Goal: Transaction & Acquisition: Download file/media

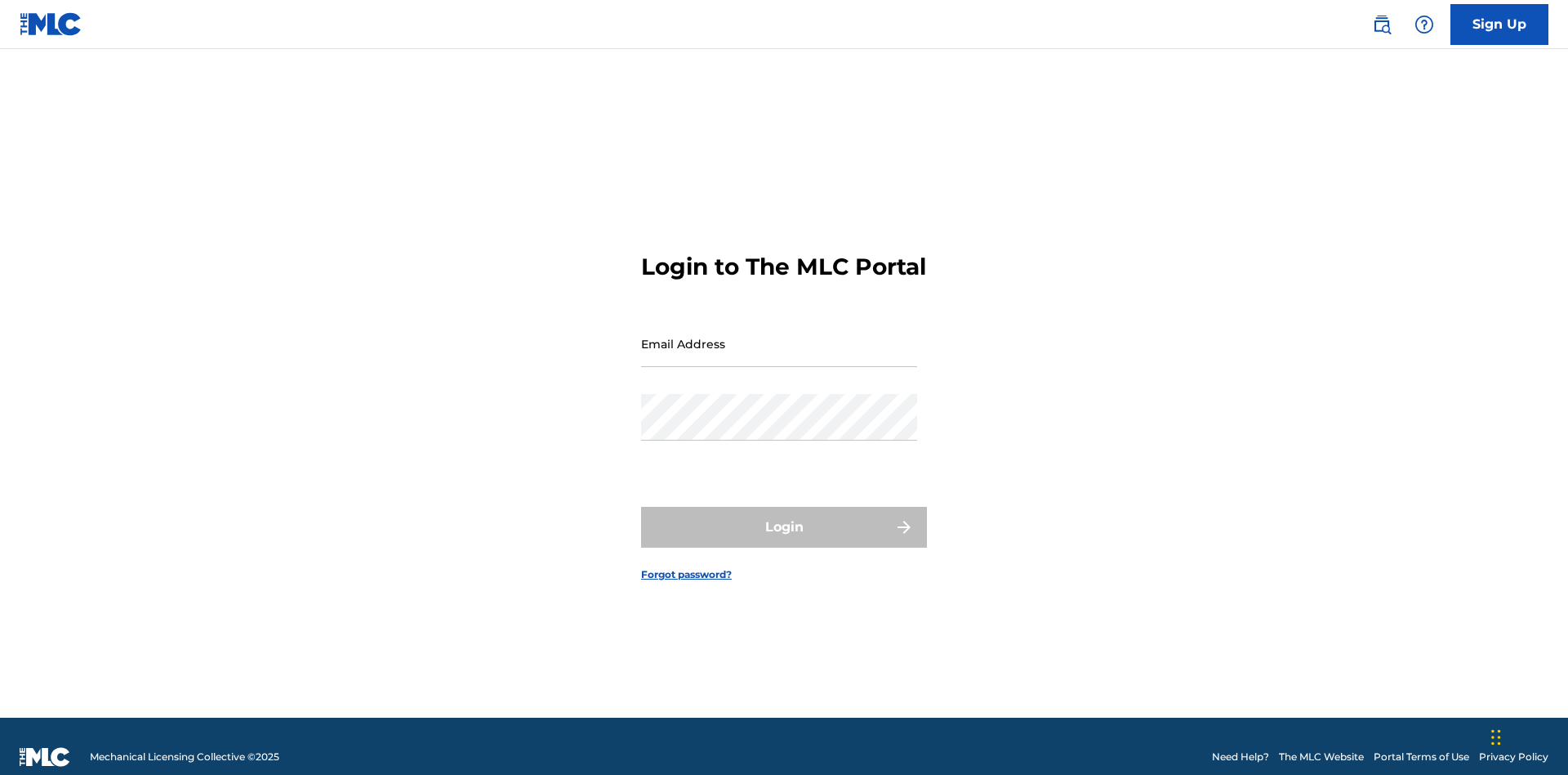
scroll to position [21, 0]
click at [779, 336] on input "Email Address" at bounding box center [779, 344] width 276 height 47
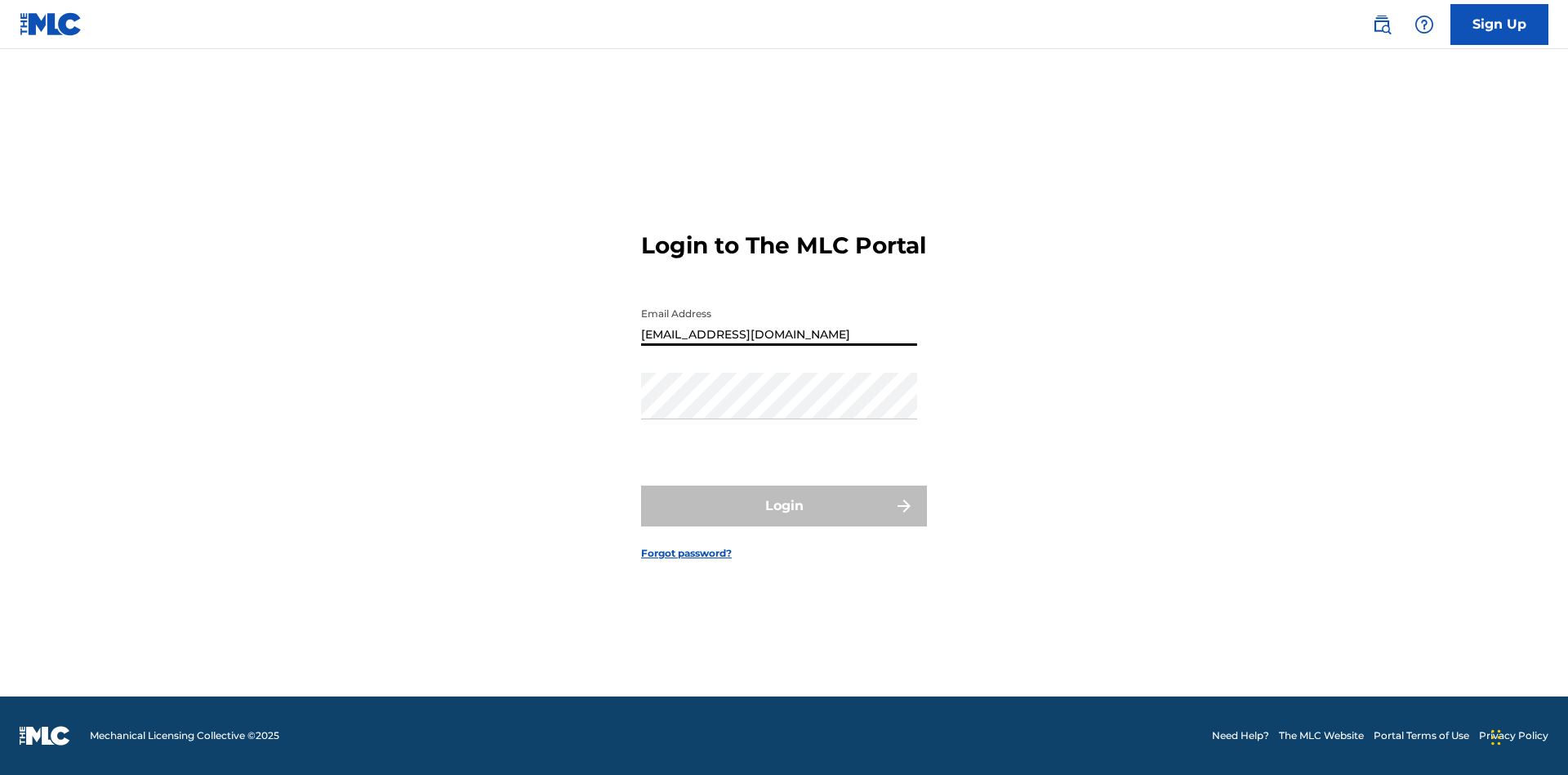
type input "[EMAIL_ADDRESS][DOMAIN_NAME]"
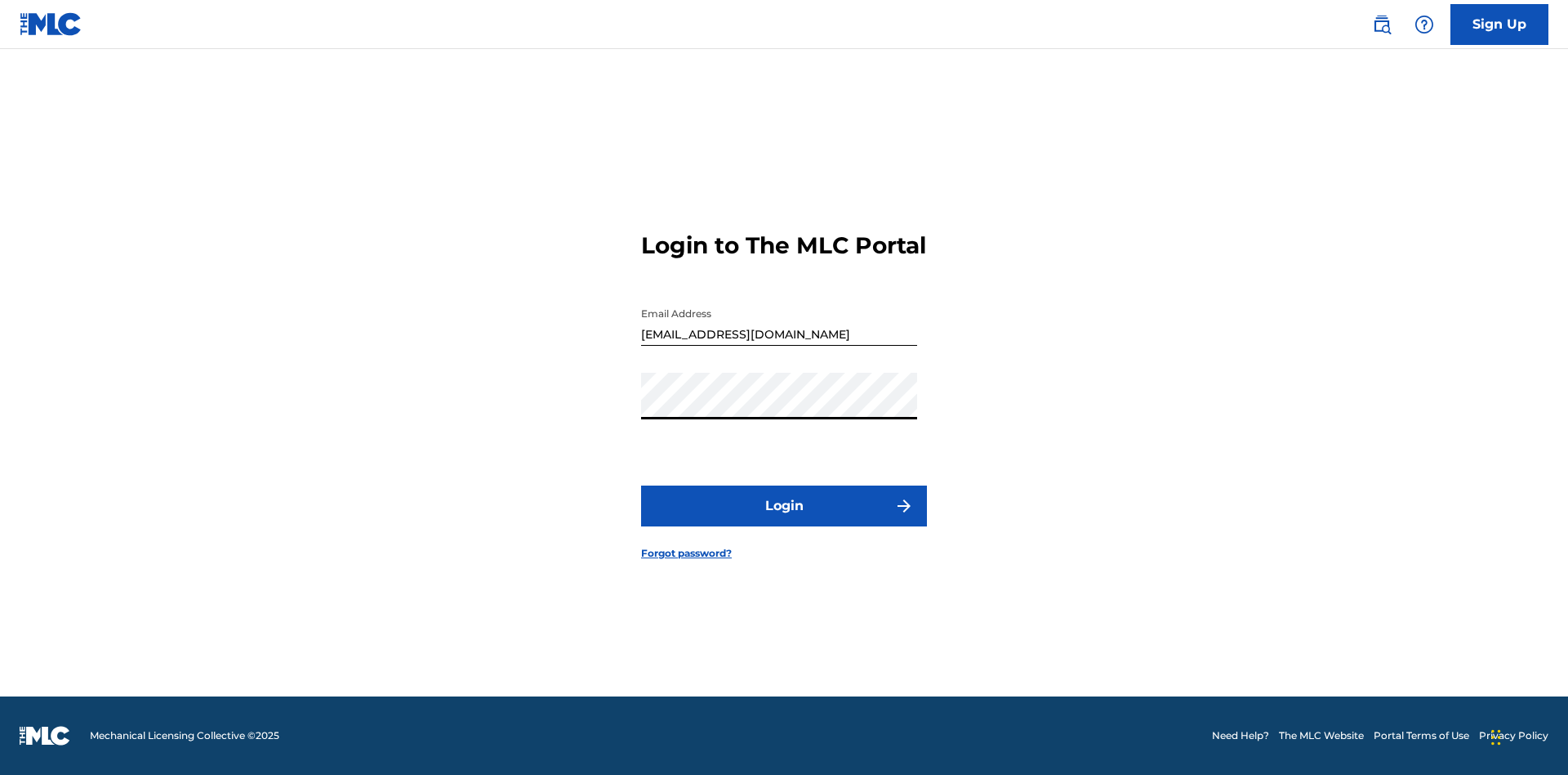
click at [784, 520] on button "Login" at bounding box center [784, 506] width 286 height 41
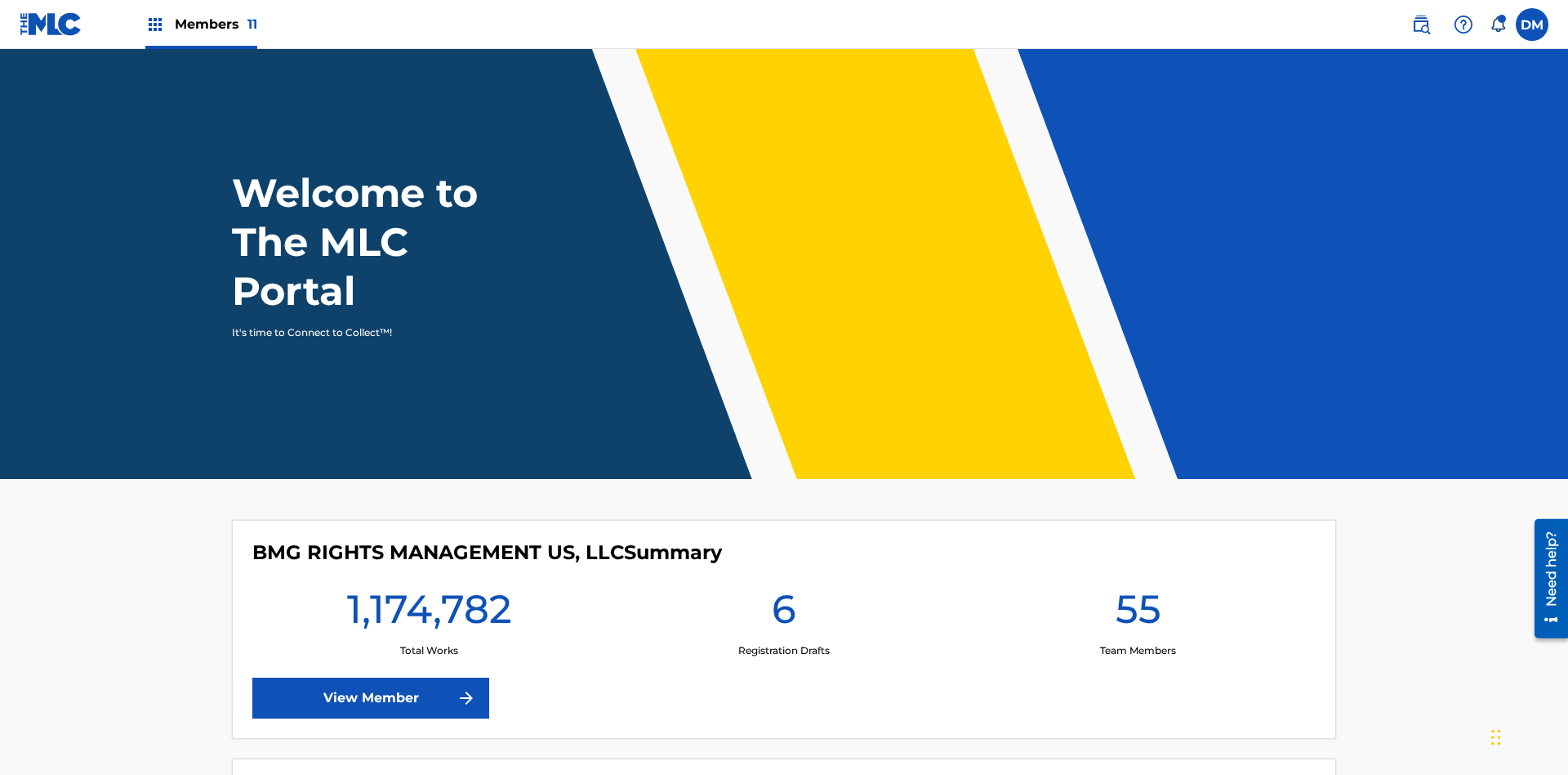
scroll to position [70, 0]
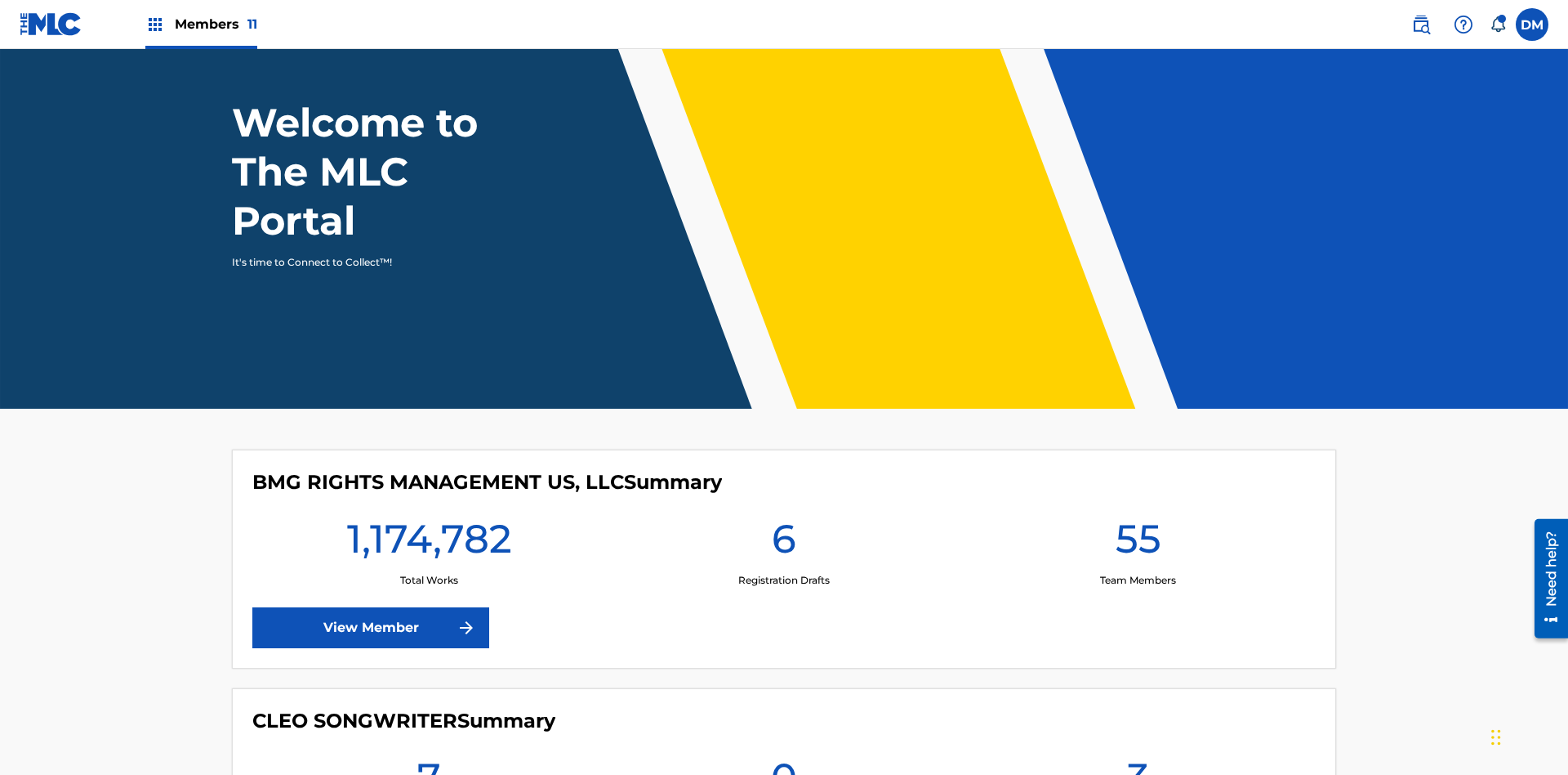
click at [201, 23] on span "Members 11" at bounding box center [216, 24] width 83 height 19
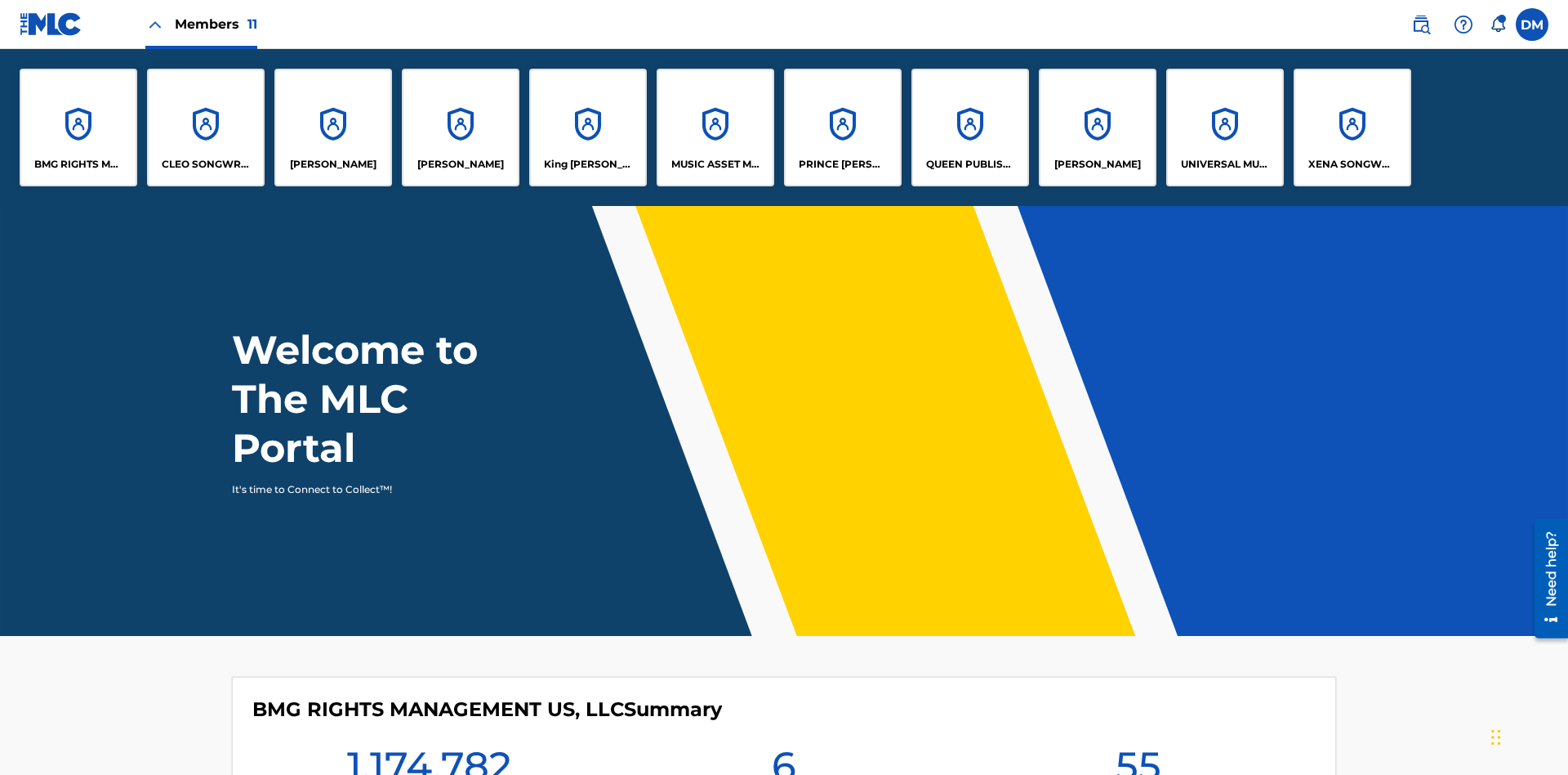
scroll to position [0, 0]
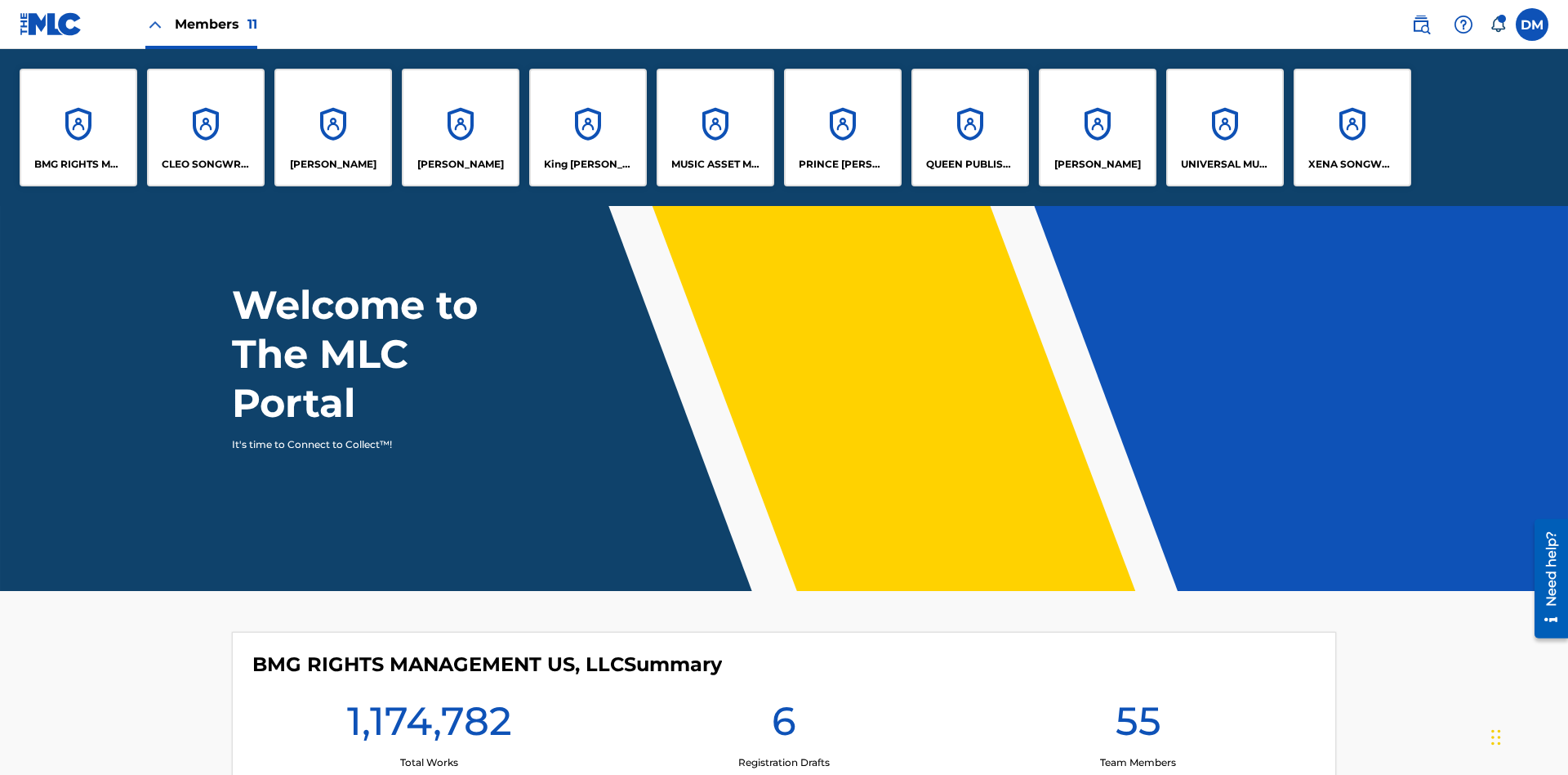
click at [1224, 164] on p "UNIVERSAL MUSIC PUB GROUP" at bounding box center [1225, 164] width 89 height 15
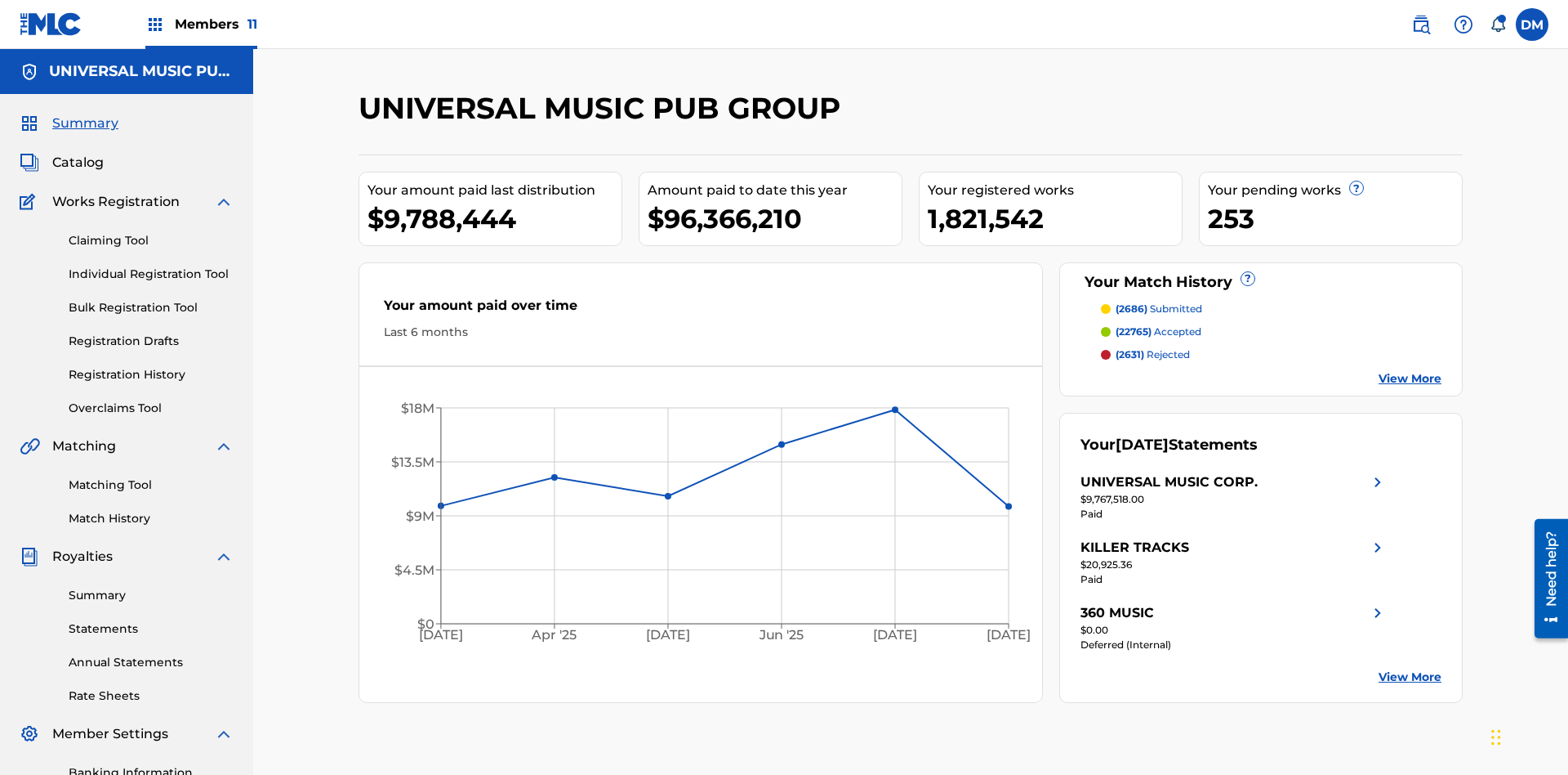
click at [151, 587] on link "Summary" at bounding box center [151, 595] width 165 height 17
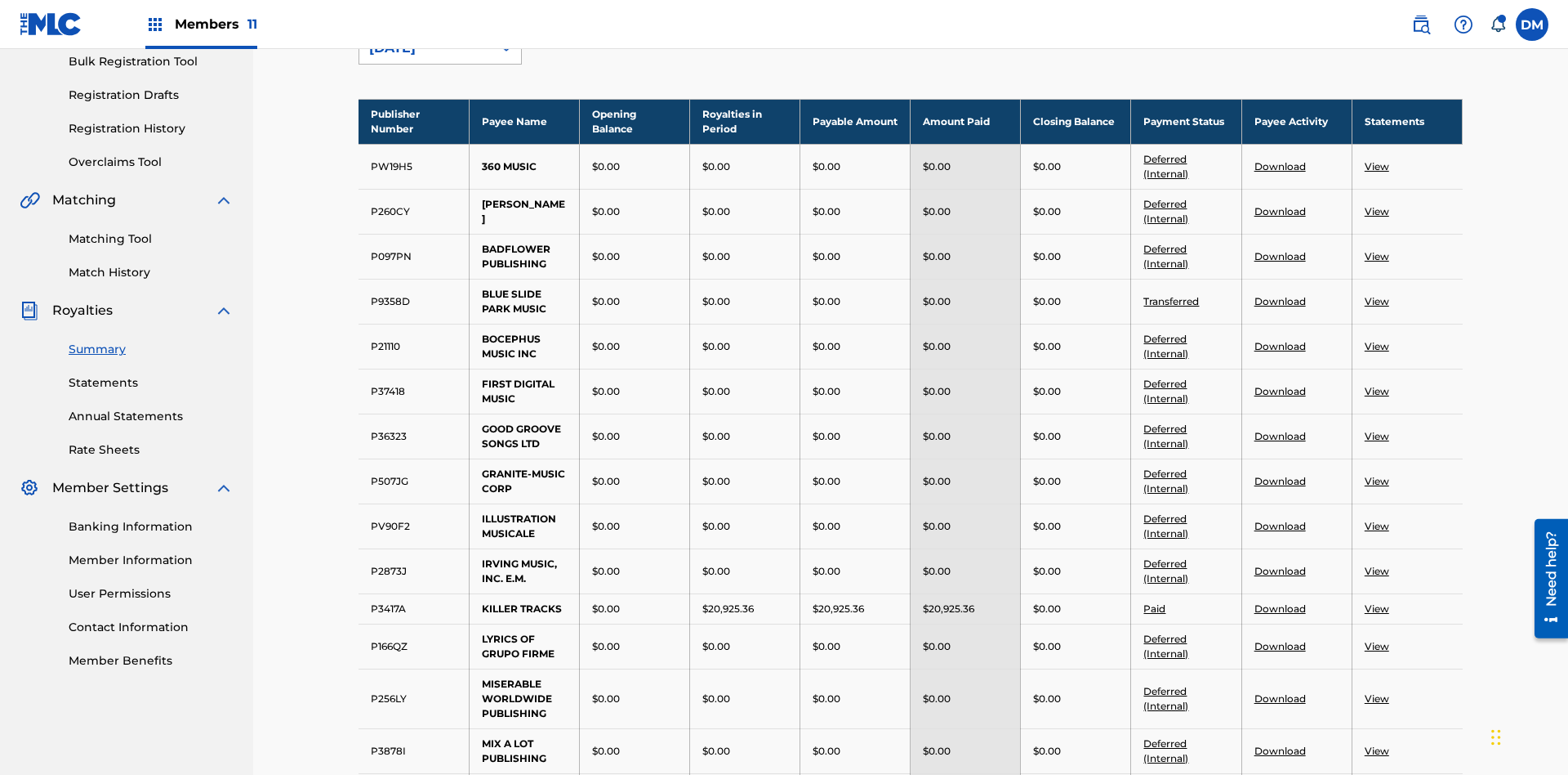
click at [426, 58] on div "August 2025" at bounding box center [425, 48] width 113 height 20
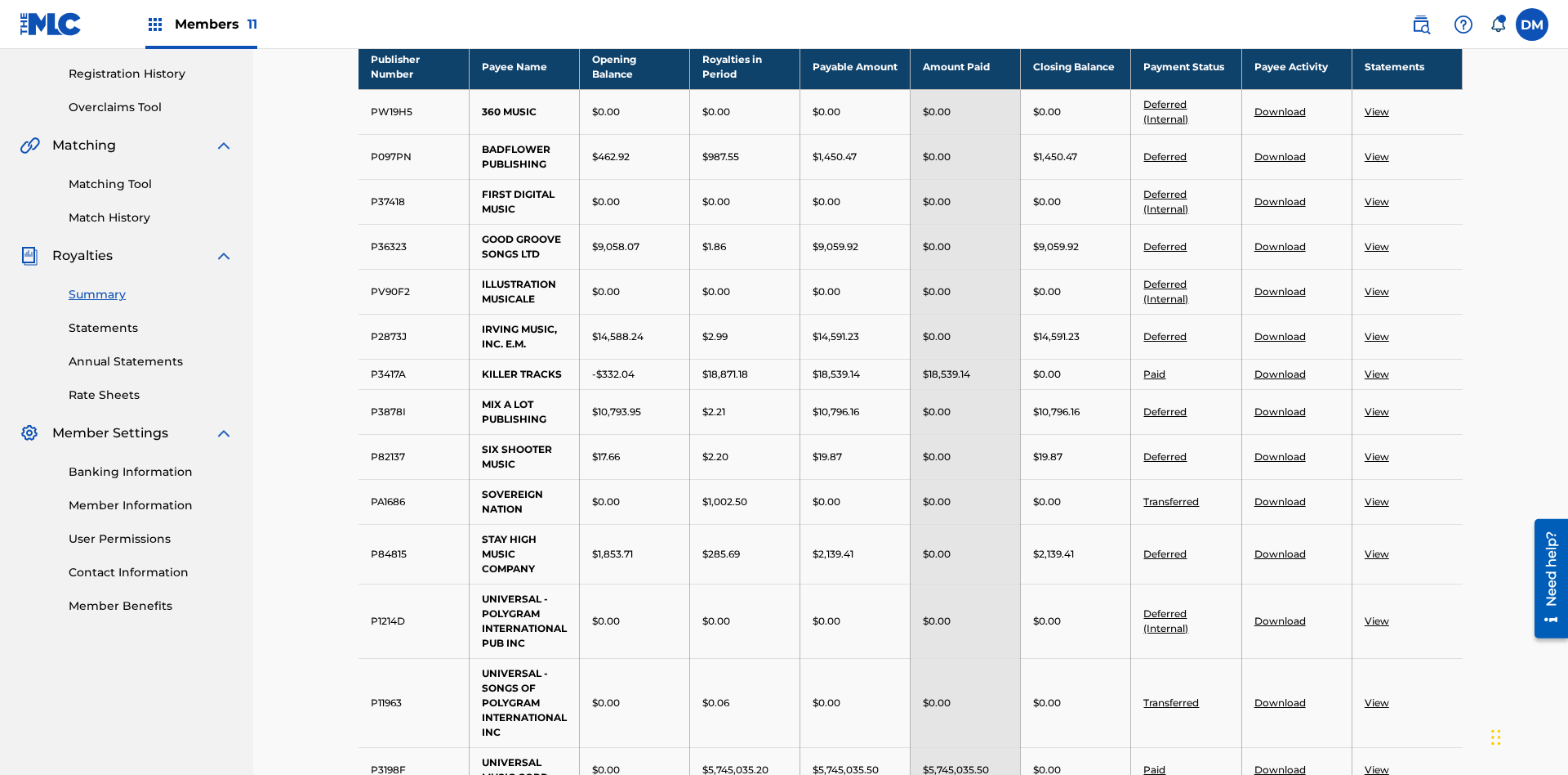
scroll to position [899, 0]
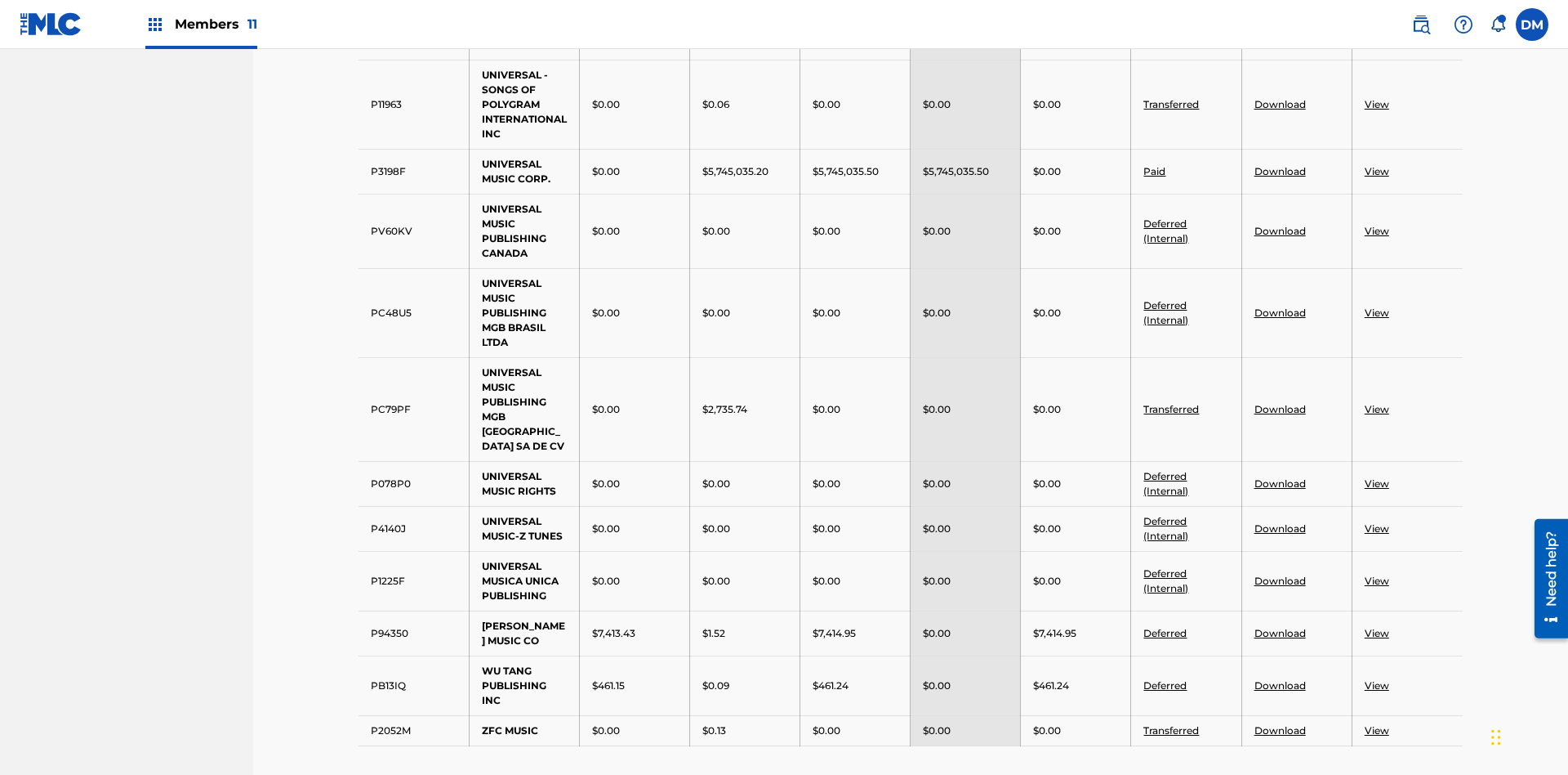
click at [1172, 103] on link "Transferred" at bounding box center [1171, 103] width 56 height 12
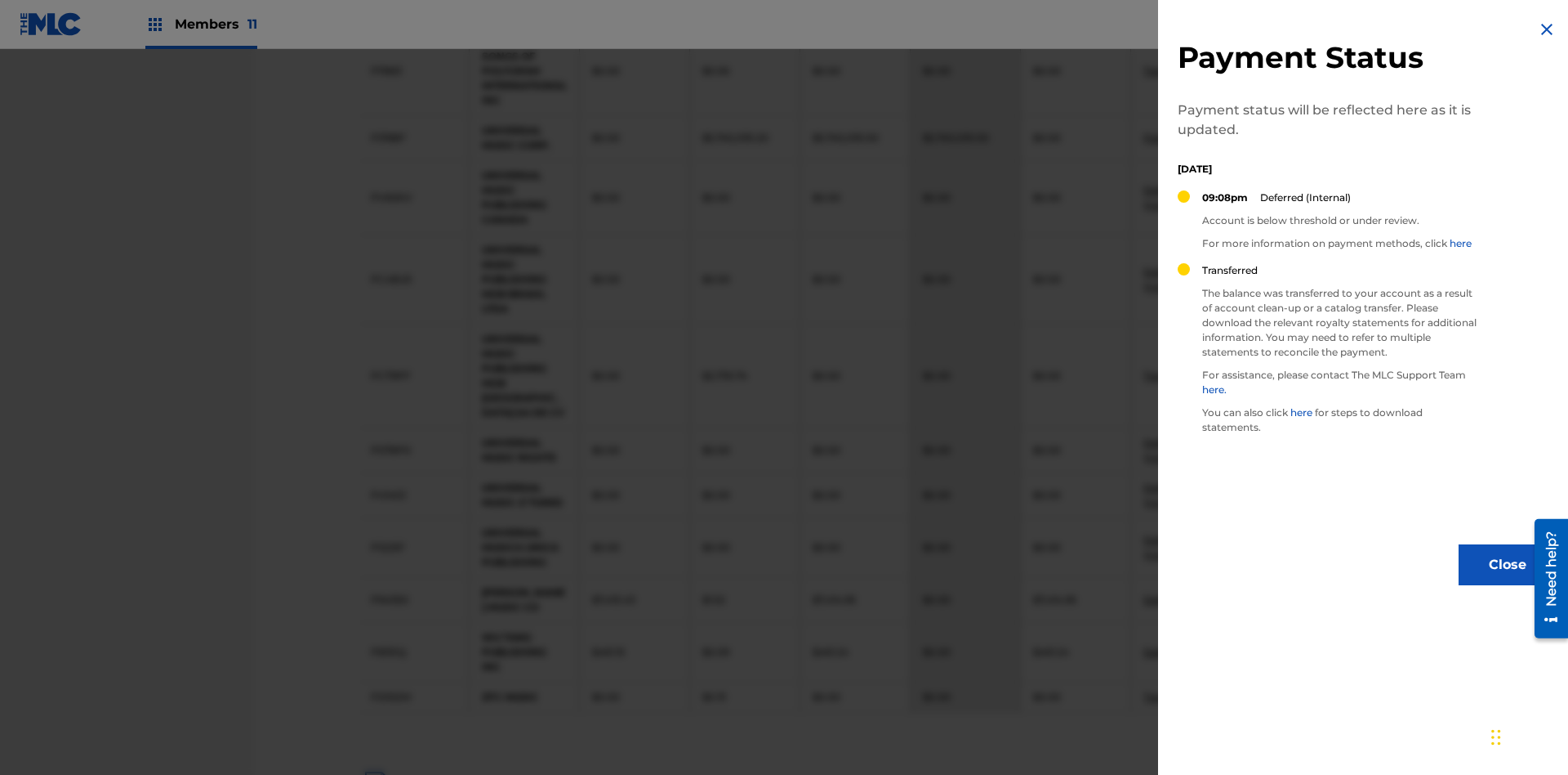
click at [1547, 30] on img at bounding box center [1547, 29] width 20 height 20
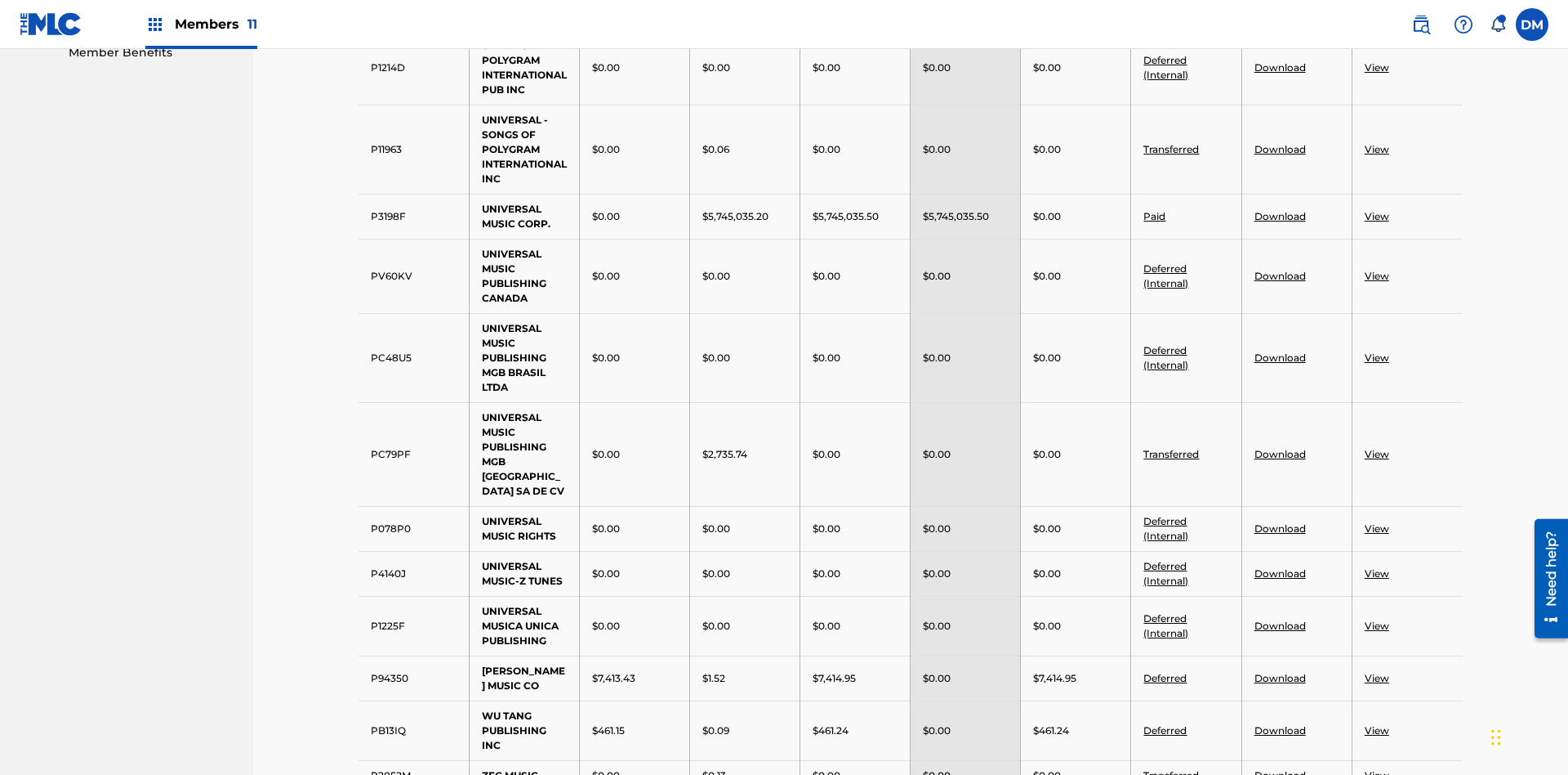
scroll to position [1082, 0]
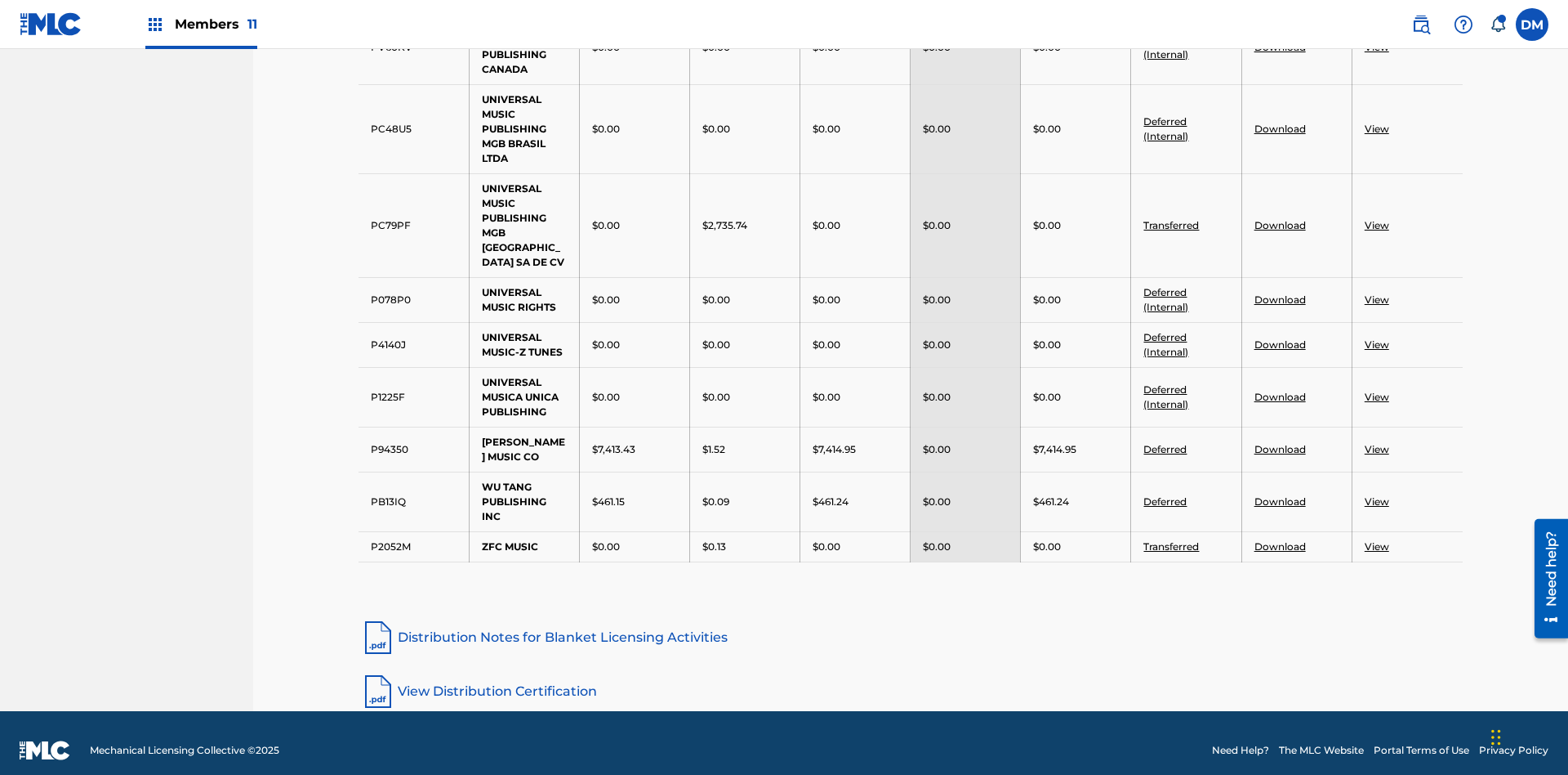
click at [1172, 219] on link "Transferred" at bounding box center [1171, 224] width 56 height 12
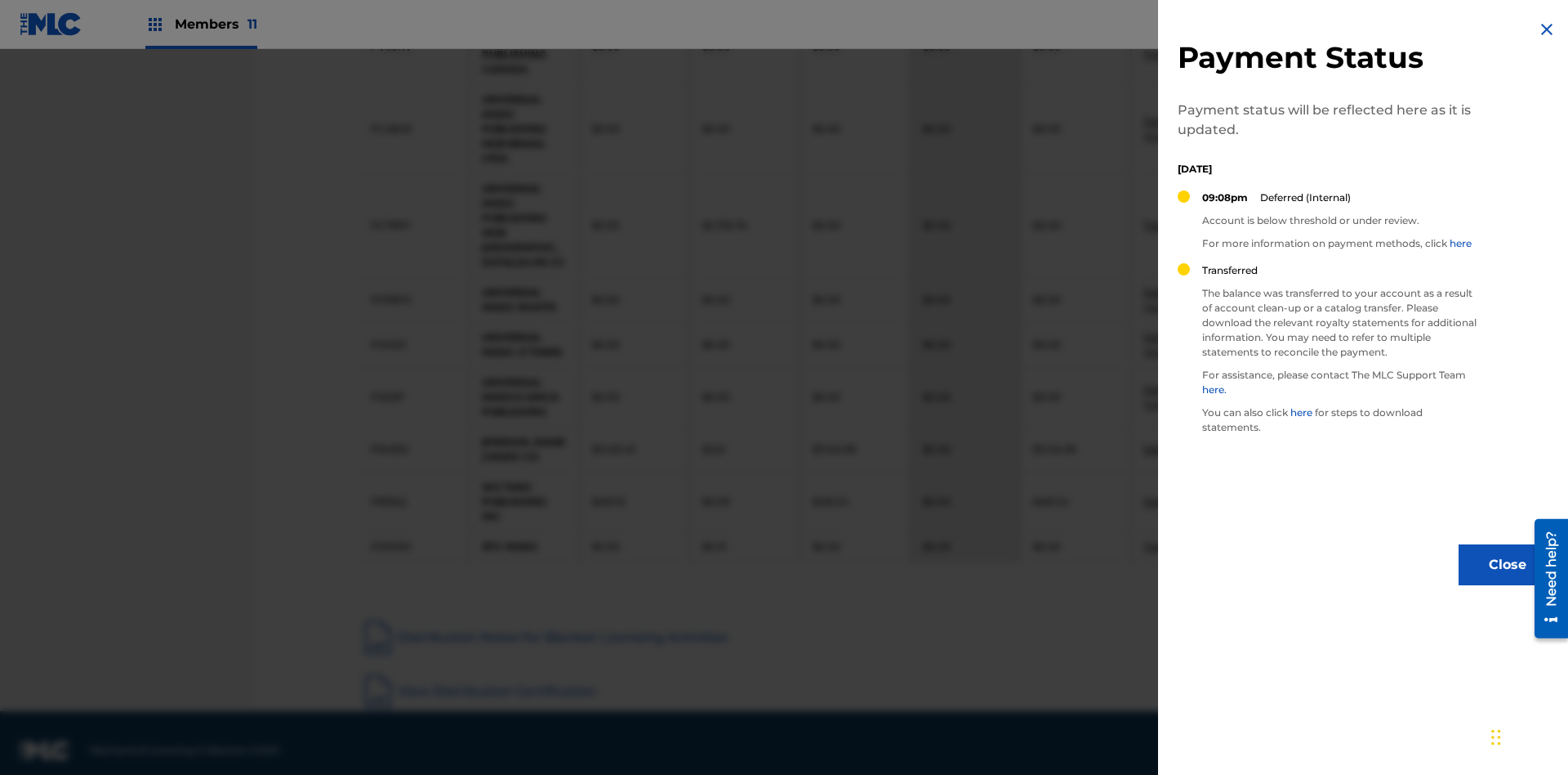
click at [1547, 30] on img at bounding box center [1547, 29] width 20 height 20
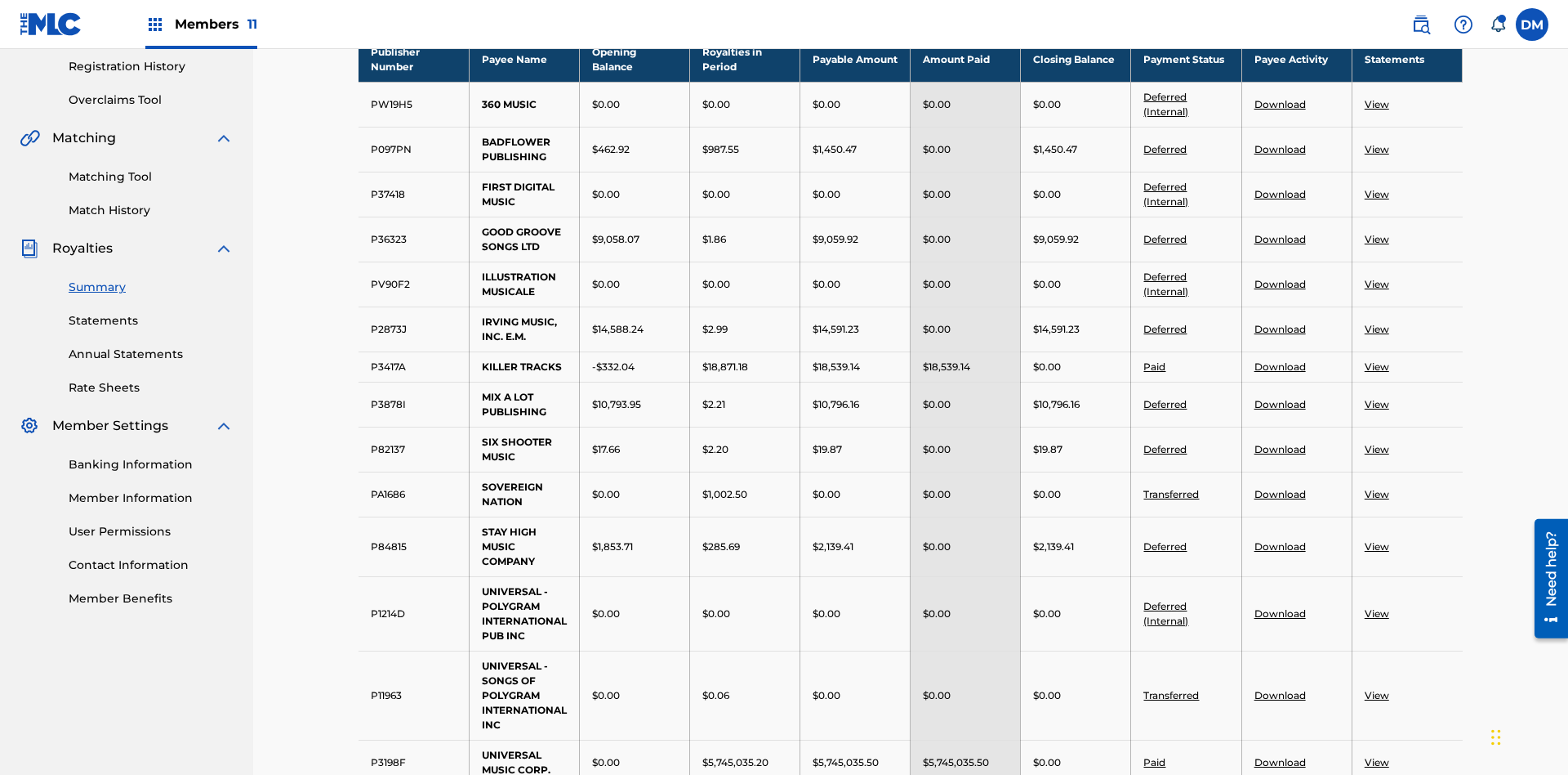
scroll to position [427, 0]
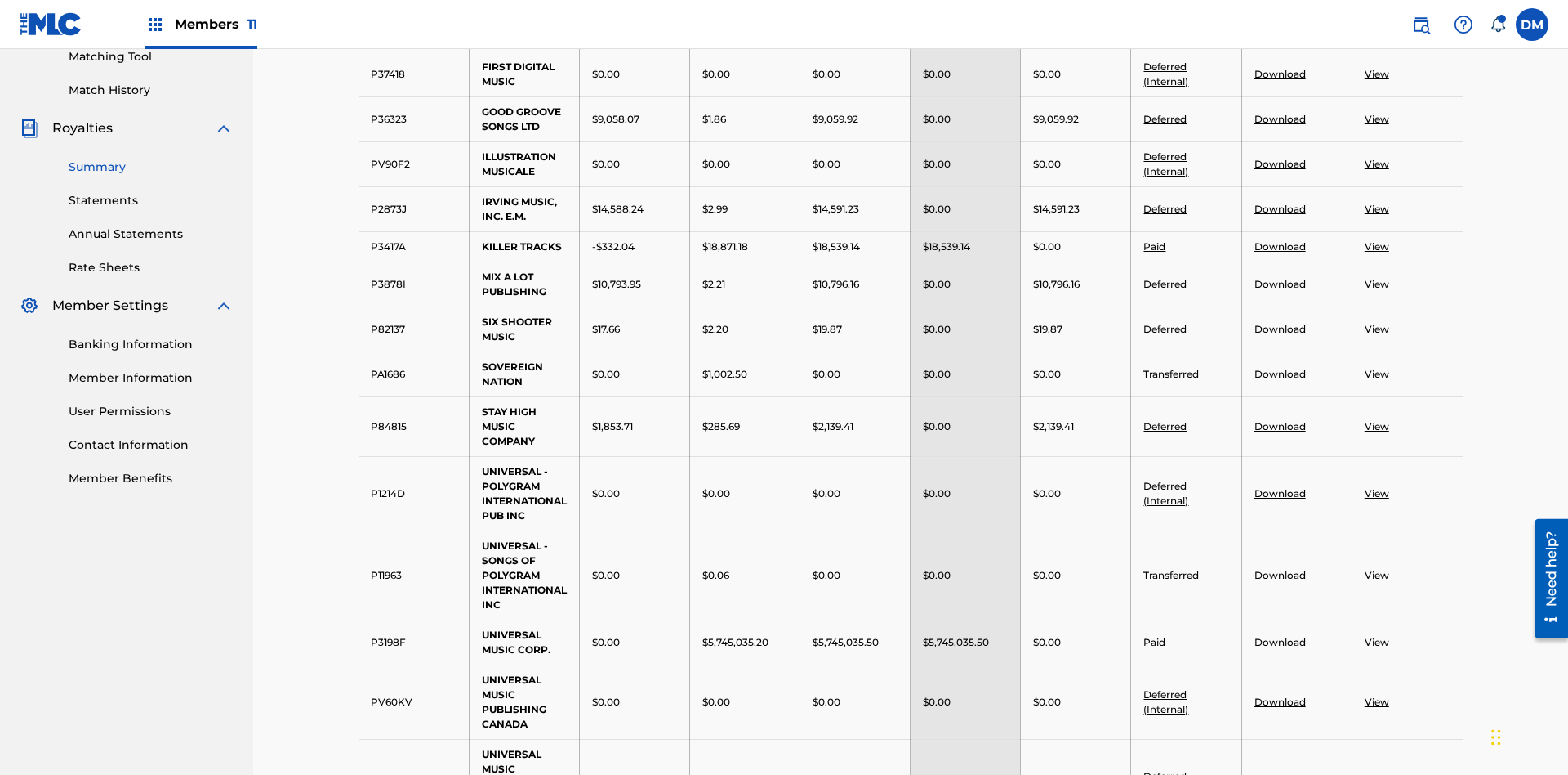
click at [1279, 120] on link "Download" at bounding box center [1279, 118] width 51 height 12
click at [1279, 324] on link "Download" at bounding box center [1279, 330] width 51 height 12
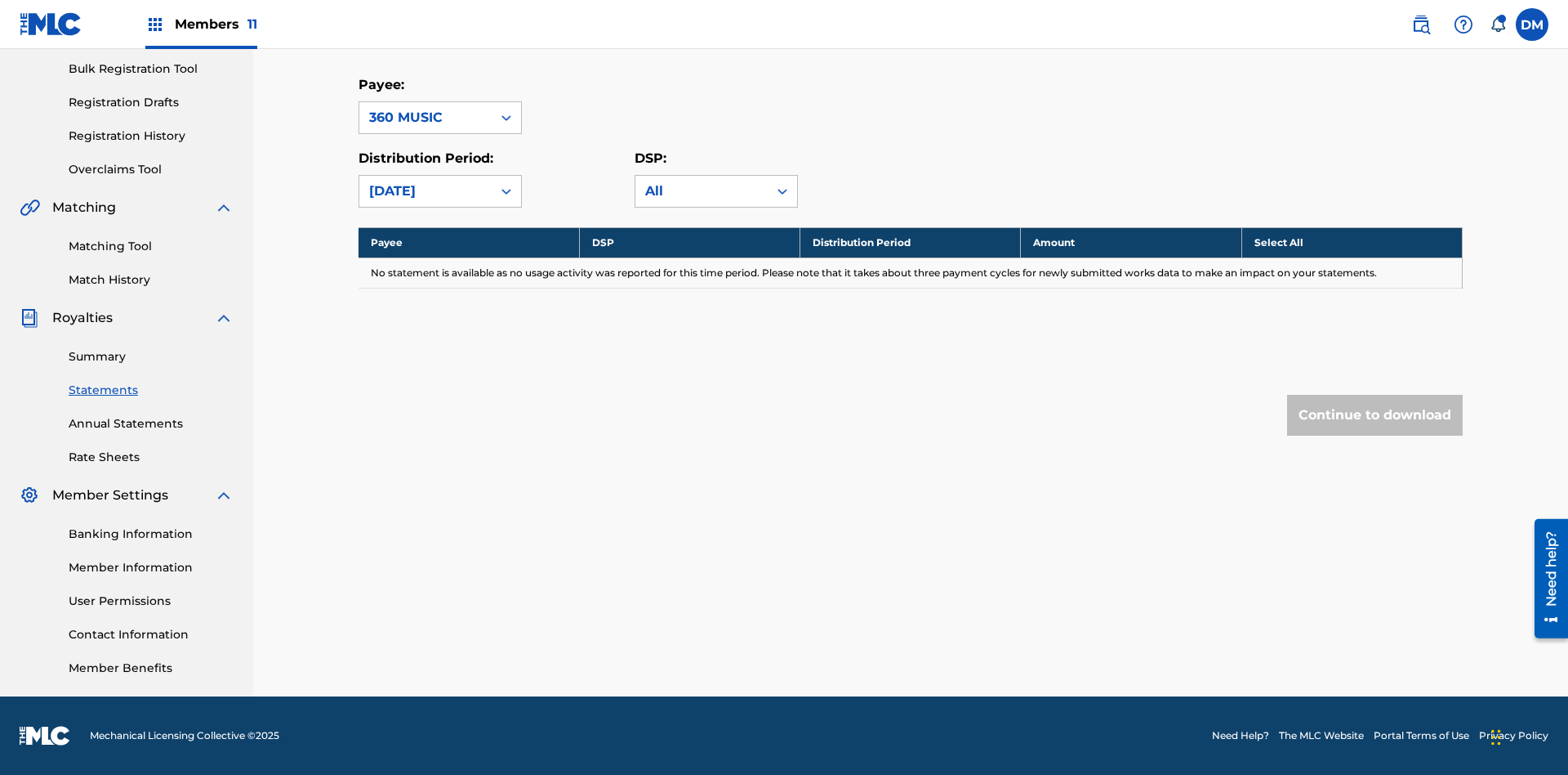
click at [151, 356] on link "Summary" at bounding box center [151, 357] width 165 height 17
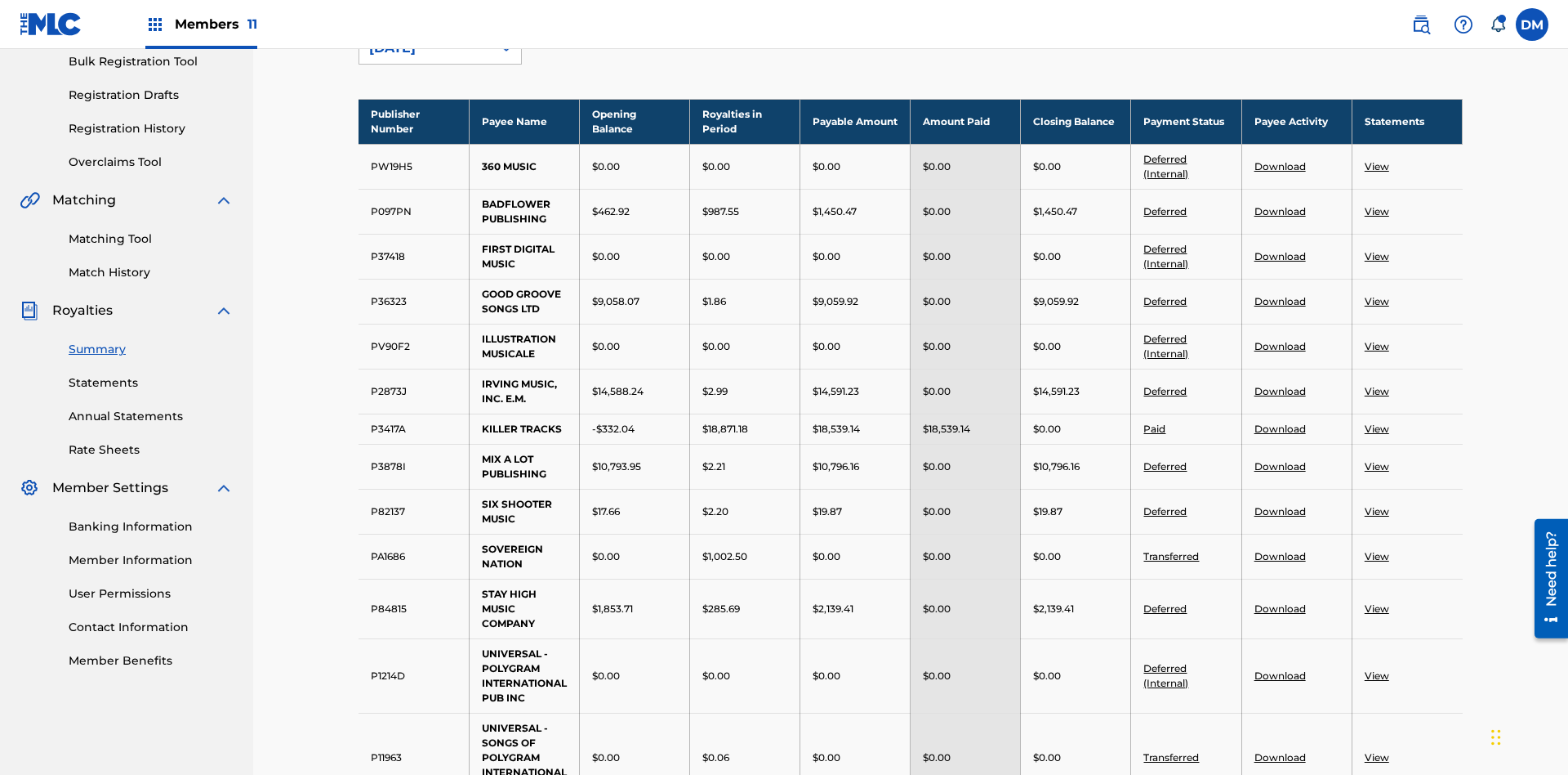
click at [1376, 505] on link "View" at bounding box center [1377, 510] width 24 height 12
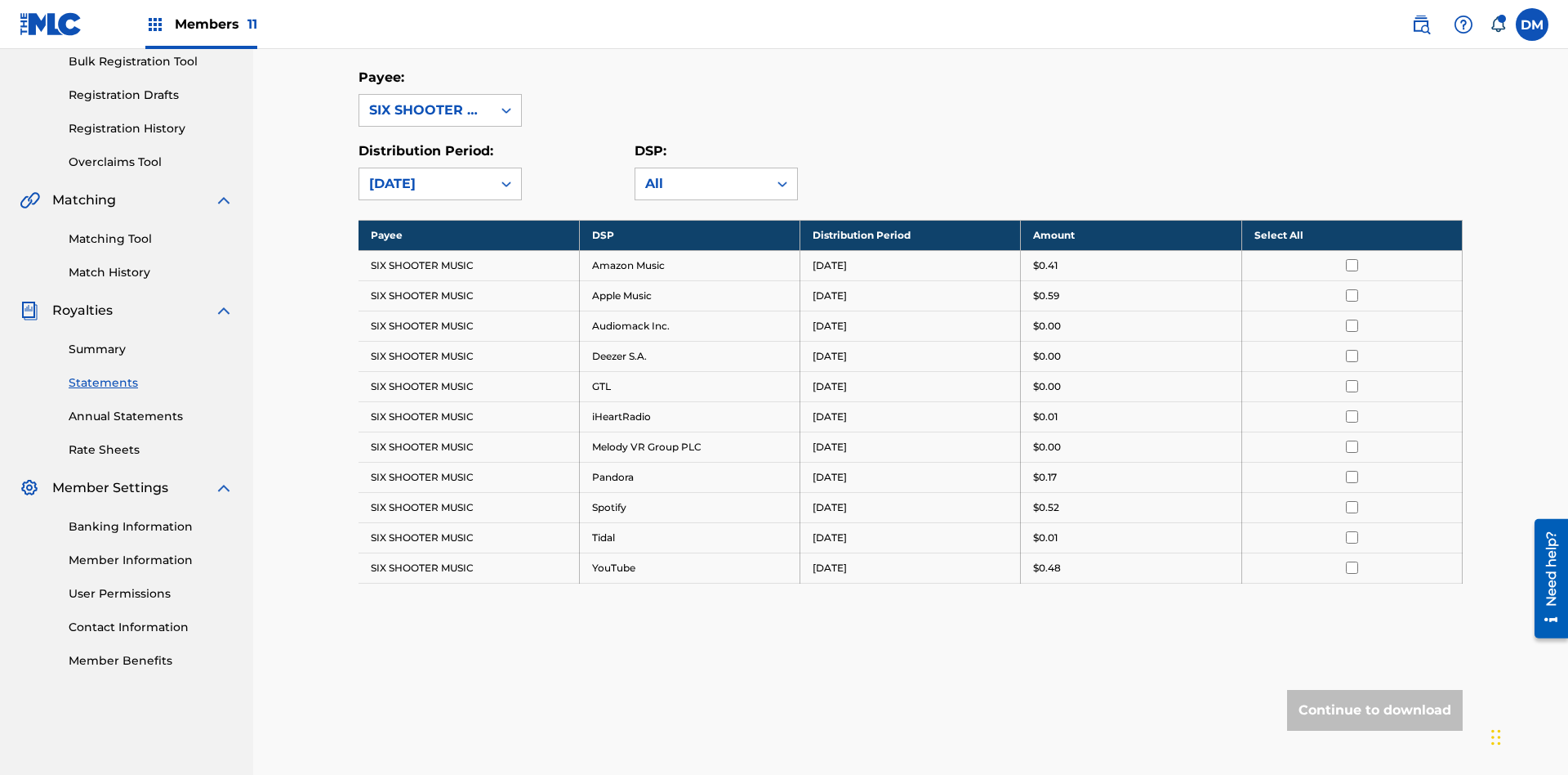
click at [1352, 259] on input "checkbox" at bounding box center [1352, 265] width 12 height 12
click at [1352, 290] on input "checkbox" at bounding box center [1352, 295] width 12 height 12
click at [1352, 349] on input "checkbox" at bounding box center [1352, 355] width 12 height 12
click at [1352, 380] on input "checkbox" at bounding box center [1352, 386] width 12 height 12
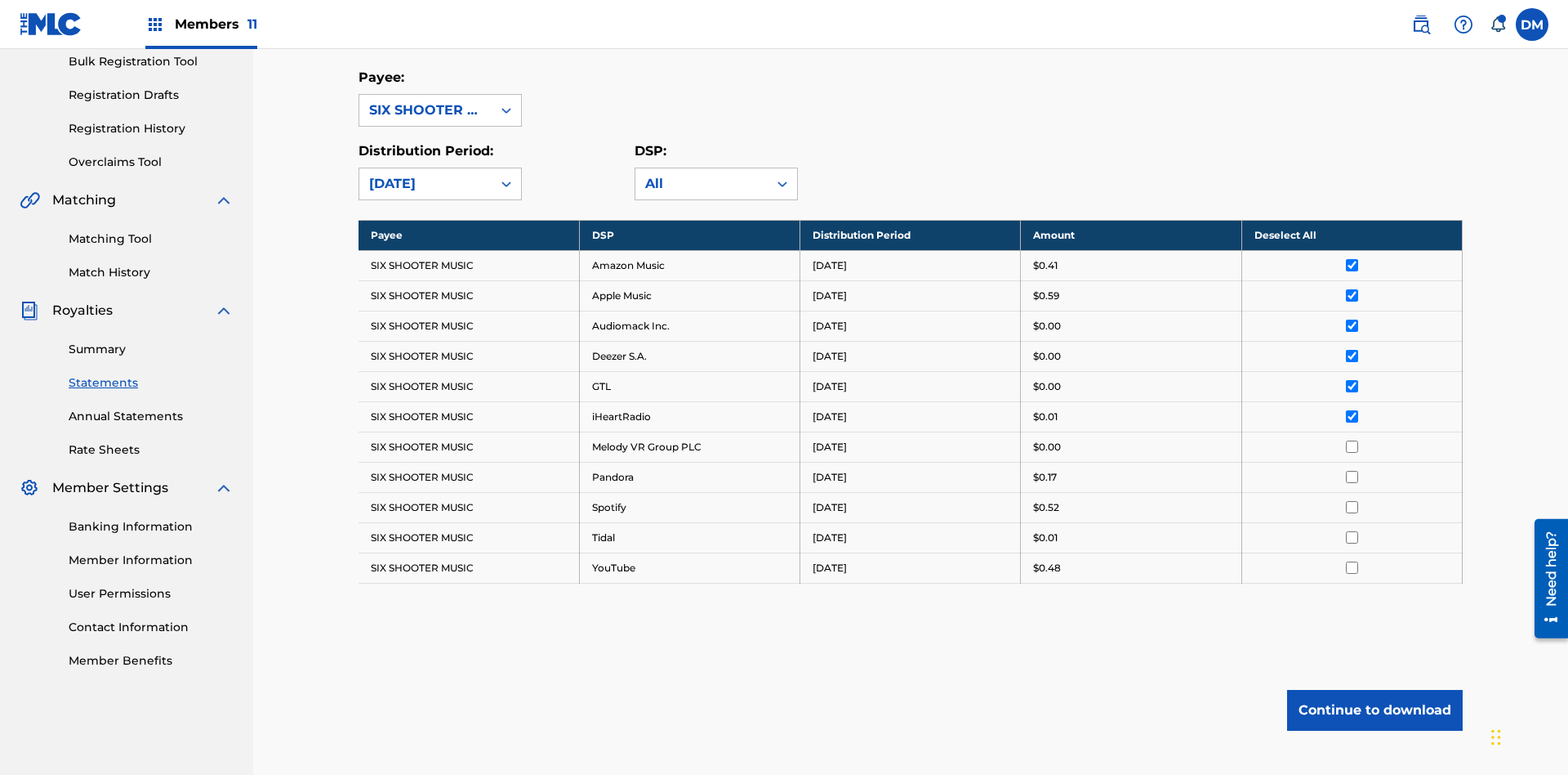
click at [1352, 441] on input "checkbox" at bounding box center [1352, 446] width 12 height 12
click at [1352, 470] on input "checkbox" at bounding box center [1352, 476] width 12 height 12
click at [1352, 562] on input "checkbox" at bounding box center [1352, 567] width 12 height 12
click at [1374, 689] on button "Continue to download" at bounding box center [1374, 710] width 176 height 41
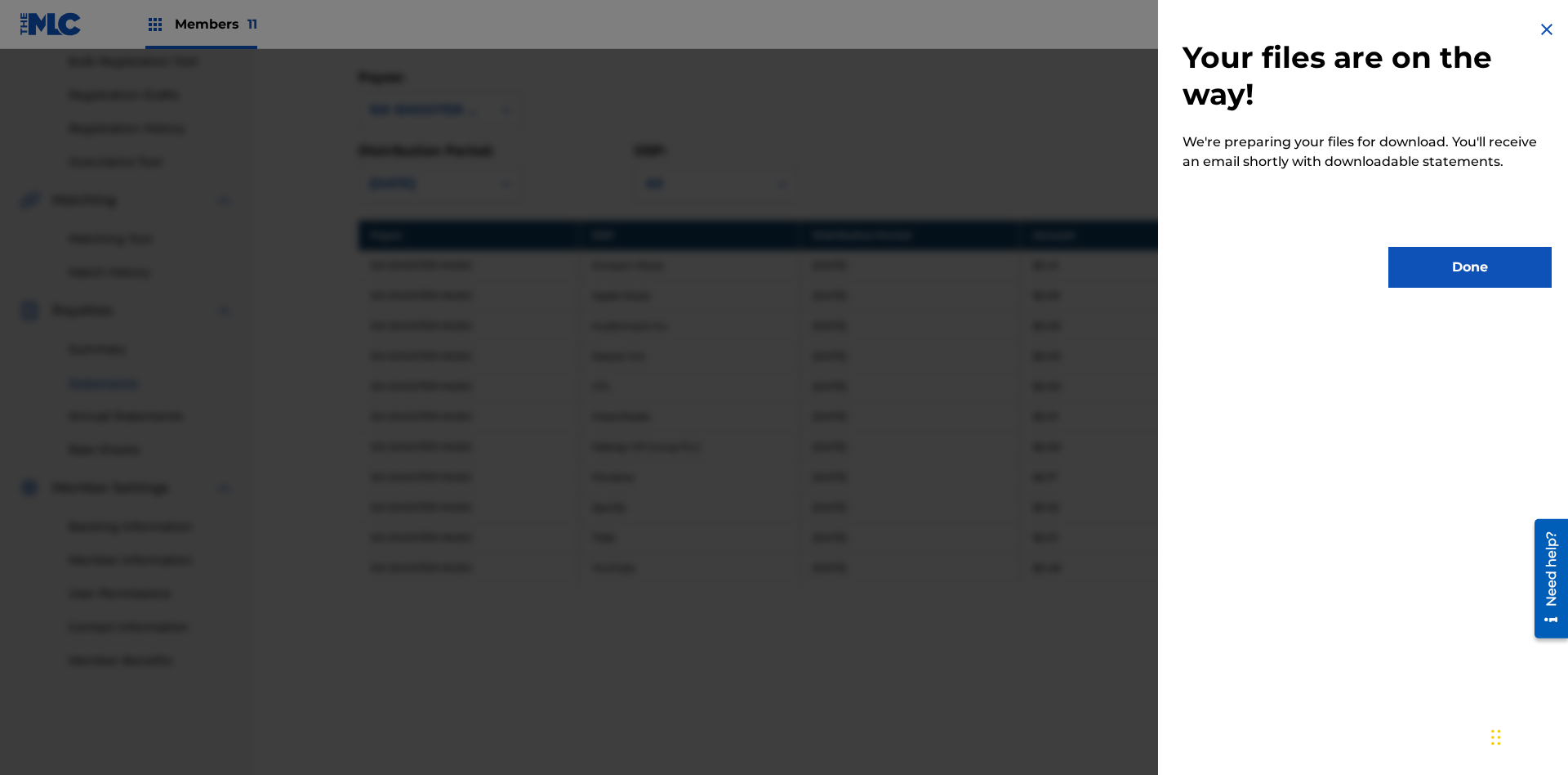
click at [1470, 267] on button "Done" at bounding box center [1469, 267] width 163 height 41
click at [151, 341] on link "Summary" at bounding box center [151, 349] width 165 height 17
